Goal: Find specific page/section: Find specific page/section

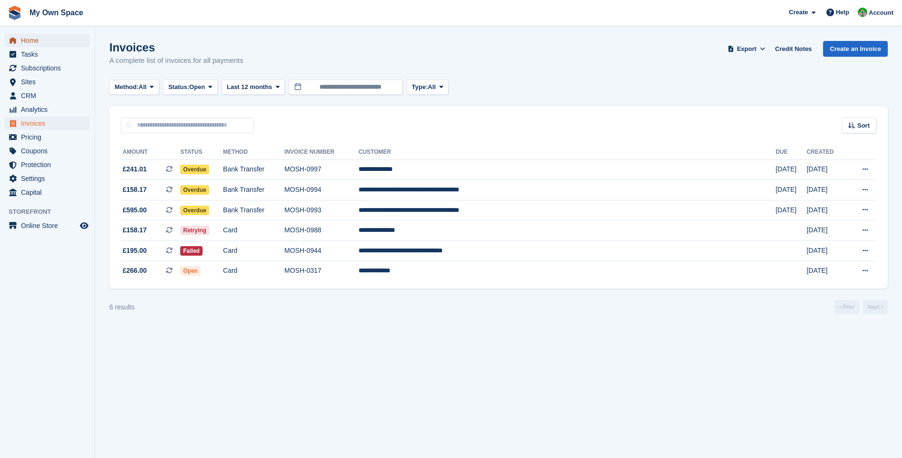
click at [29, 46] on span "Home" at bounding box center [49, 40] width 57 height 13
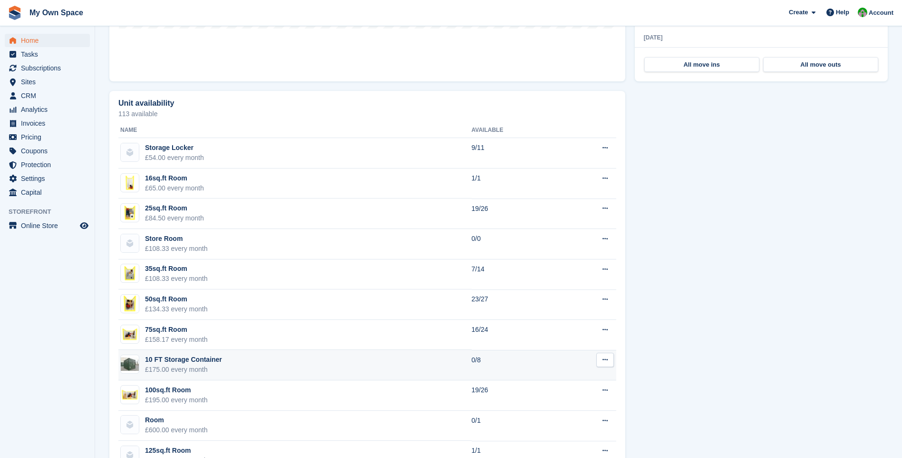
scroll to position [571, 0]
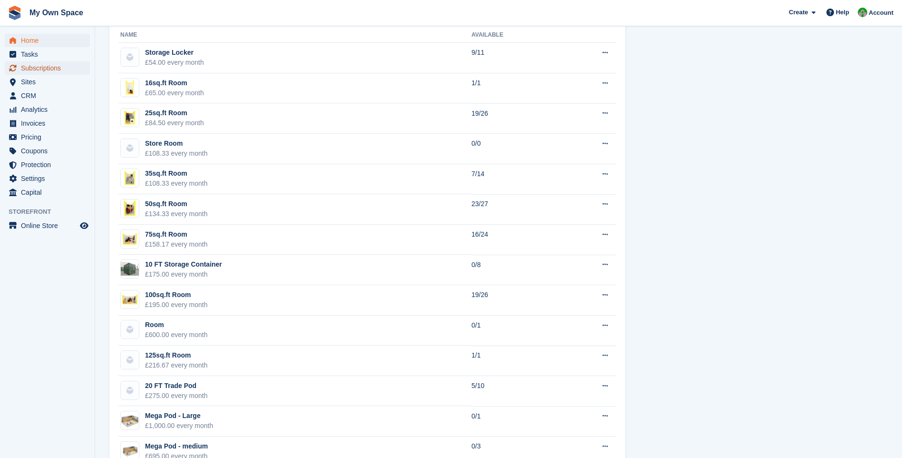
click at [31, 70] on span "Subscriptions" at bounding box center [49, 67] width 57 height 13
